Goal: Navigation & Orientation: Find specific page/section

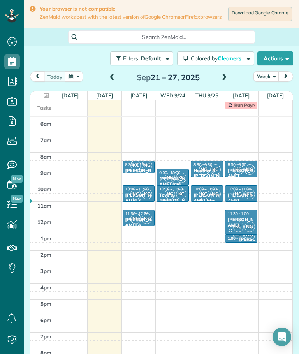
scroll to position [30, 0]
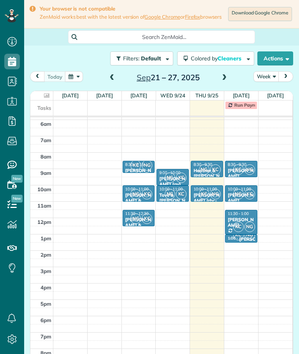
scroll to position [30, 0]
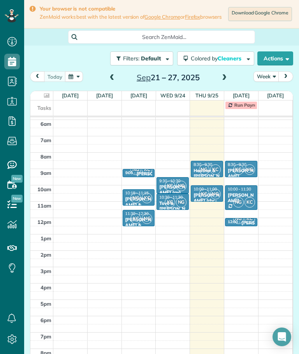
scroll to position [4, 4]
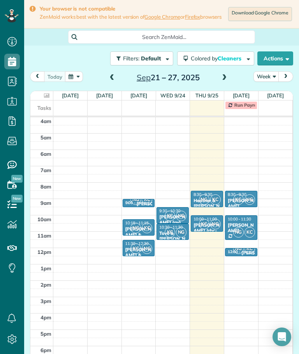
scroll to position [30, 0]
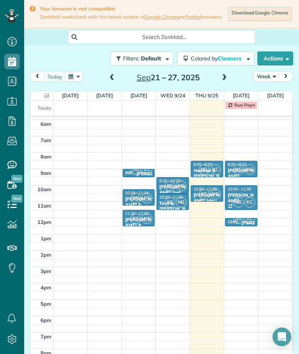
click at [224, 74] on span at bounding box center [224, 77] width 9 height 7
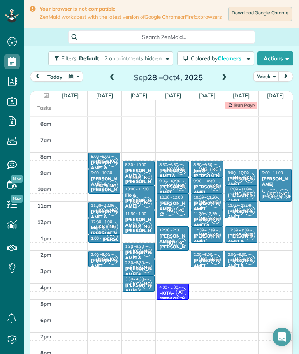
click at [42, 91] on div at bounding box center [41, 95] width 19 height 9
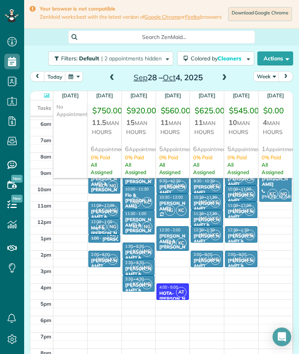
click at [44, 91] on div at bounding box center [41, 95] width 19 height 9
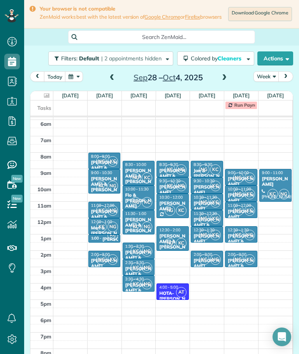
click at [221, 74] on span at bounding box center [224, 77] width 9 height 7
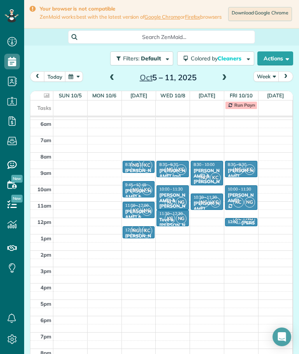
click at [112, 74] on span at bounding box center [112, 77] width 9 height 7
